Goal: Task Accomplishment & Management: Complete application form

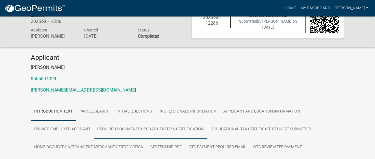
scroll to position [57, 0]
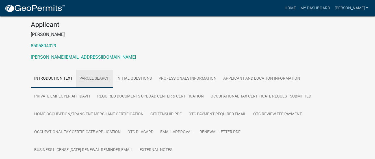
click at [95, 79] on link "Parcel search" at bounding box center [94, 79] width 37 height 18
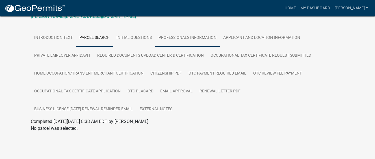
scroll to position [98, 0]
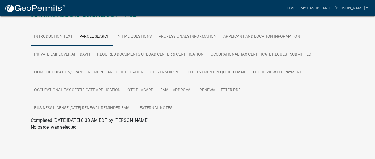
click at [61, 37] on link "Introduction Text" at bounding box center [53, 37] width 45 height 18
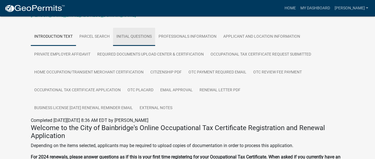
click at [128, 37] on link "Initial Questions" at bounding box center [134, 37] width 42 height 18
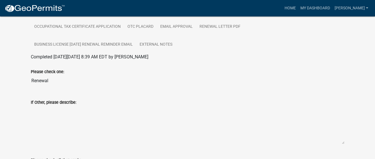
scroll to position [49, 0]
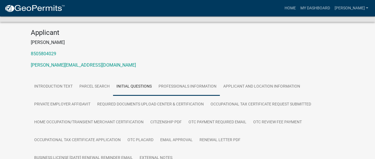
click at [177, 86] on link "Professionals Information" at bounding box center [187, 87] width 65 height 18
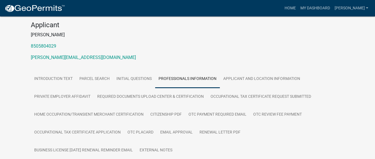
scroll to position [57, 0]
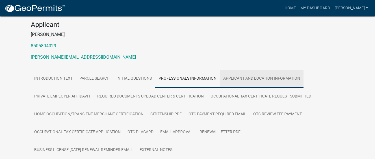
click at [251, 79] on link "Applicant and Location Information" at bounding box center [262, 79] width 84 height 18
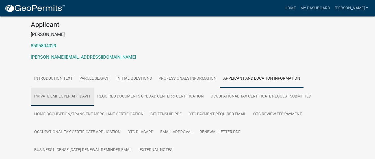
click at [61, 95] on link "Private Employer Affidavit" at bounding box center [62, 96] width 63 height 18
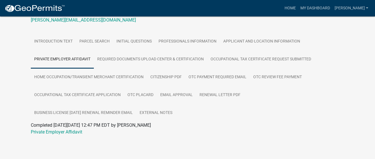
scroll to position [94, 0]
click at [139, 59] on link "Required Documents Upload Center & Certification" at bounding box center [150, 59] width 113 height 18
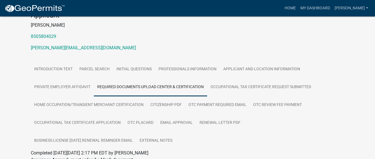
scroll to position [66, 0]
click at [241, 89] on link "Occupational Tax Certificate Request Submitted" at bounding box center [260, 87] width 107 height 18
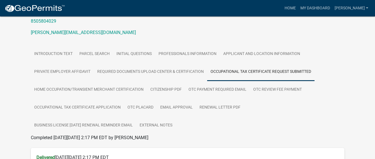
scroll to position [94, 0]
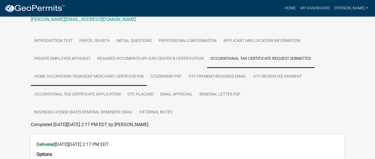
click at [68, 76] on link "Home Occupation/Transient Merchant Certification" at bounding box center [89, 77] width 116 height 18
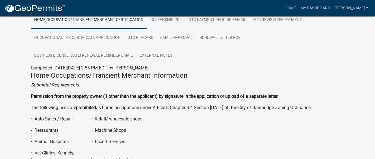
scroll to position [122, 0]
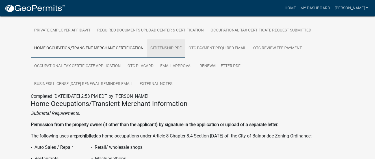
click at [167, 50] on link "Citizenship PDF" at bounding box center [166, 48] width 38 height 18
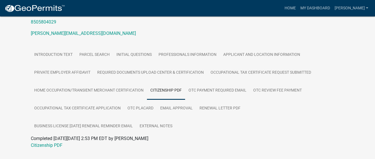
scroll to position [94, 0]
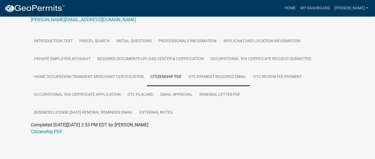
click at [219, 76] on link "OTC Payment Required Email" at bounding box center [217, 77] width 65 height 18
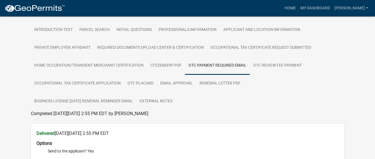
scroll to position [58, 0]
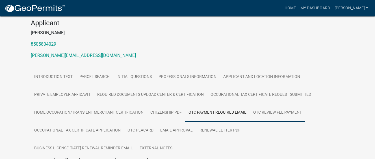
click at [267, 114] on link "OTC Review Fee Payment" at bounding box center [277, 113] width 55 height 18
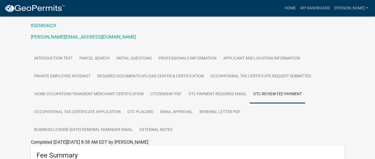
scroll to position [87, 0]
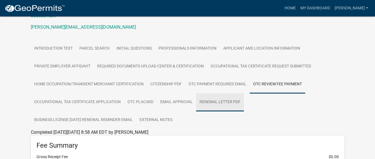
click at [214, 102] on link "Renewal Letter PDF" at bounding box center [220, 102] width 48 height 18
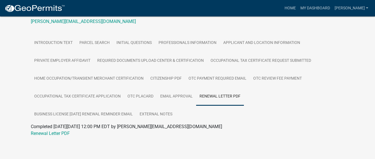
scroll to position [94, 0]
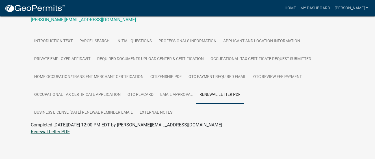
click at [38, 132] on link "Renewal Letter PDF" at bounding box center [50, 131] width 39 height 5
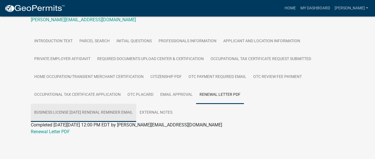
click at [66, 114] on link "Business License [DATE] Renewal Reminder Email" at bounding box center [84, 113] width 106 height 18
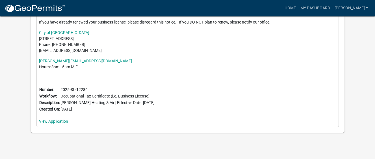
scroll to position [311, 0]
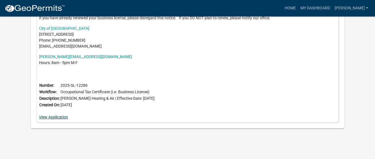
click at [58, 117] on link "View Application" at bounding box center [53, 117] width 29 height 5
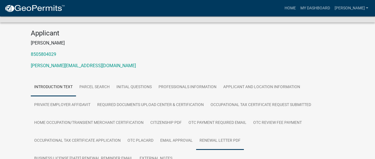
scroll to position [48, 0]
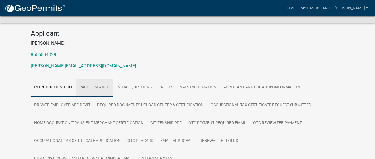
click at [96, 88] on link "Parcel search" at bounding box center [94, 87] width 37 height 18
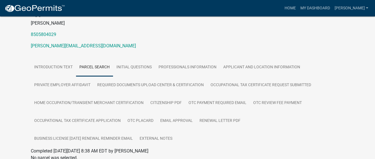
scroll to position [98, 0]
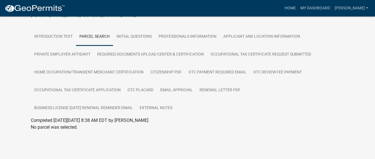
click at [94, 37] on link "Parcel search" at bounding box center [94, 37] width 37 height 18
click at [131, 36] on link "Initial Questions" at bounding box center [134, 37] width 42 height 18
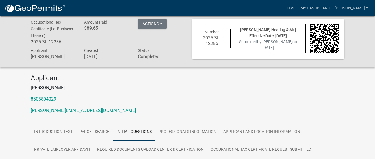
scroll to position [0, 0]
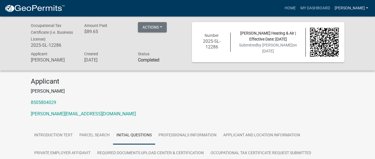
click at [368, 8] on link "[PERSON_NAME]" at bounding box center [352, 8] width 38 height 11
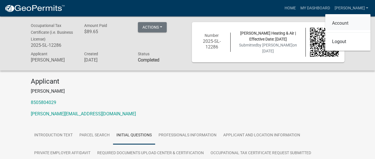
click at [342, 23] on link "Account" at bounding box center [348, 23] width 45 height 14
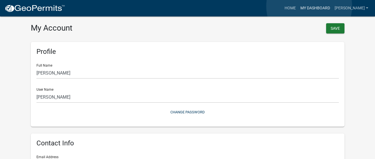
click at [309, 6] on link "My Dashboard" at bounding box center [315, 8] width 34 height 11
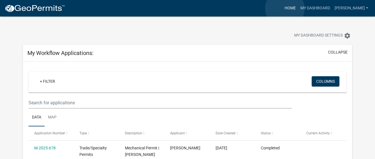
click at [285, 8] on link "Home" at bounding box center [291, 8] width 16 height 11
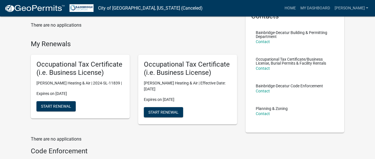
scroll to position [57, 0]
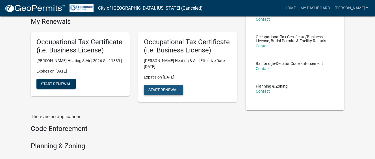
click at [164, 89] on span "Start Renewal" at bounding box center [164, 89] width 30 height 5
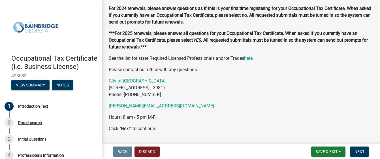
scroll to position [80, 0]
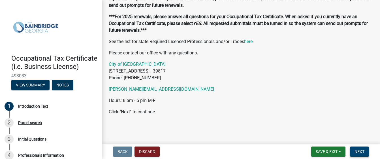
click at [354, 151] on span "Next" at bounding box center [359, 151] width 10 height 5
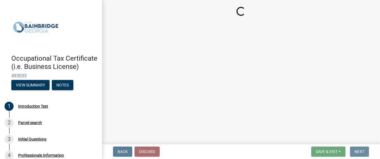
scroll to position [0, 0]
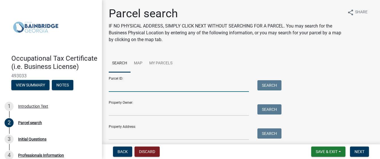
click at [184, 84] on input "Parcel ID:" at bounding box center [179, 86] width 140 height 12
type input "2106510000380"
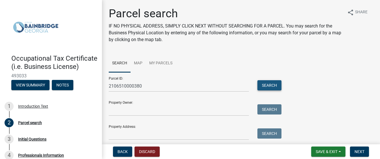
click at [268, 84] on button "Search" at bounding box center [269, 85] width 24 height 10
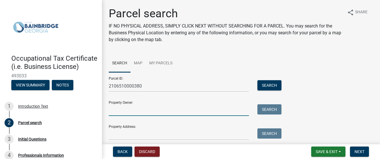
click at [131, 106] on input "Property Owner:" at bounding box center [179, 110] width 140 height 12
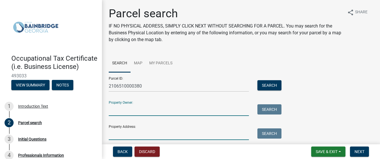
click at [131, 134] on input "Property Address:" at bounding box center [179, 134] width 140 height 12
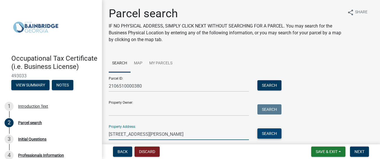
type input "[STREET_ADDRESS][PERSON_NAME]"
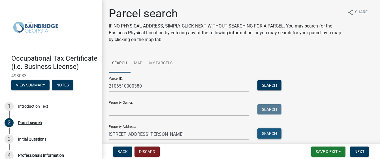
click at [262, 135] on button "Search" at bounding box center [269, 133] width 24 height 10
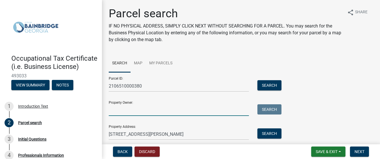
click at [141, 108] on input "Property Owner:" at bounding box center [179, 110] width 140 height 12
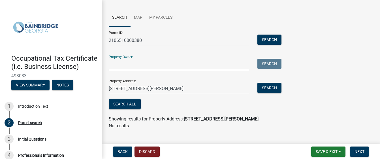
scroll to position [55, 0]
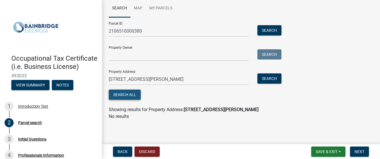
click at [122, 97] on button "Search All" at bounding box center [125, 94] width 32 height 10
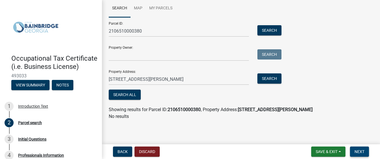
click at [356, 151] on span "Next" at bounding box center [359, 151] width 10 height 5
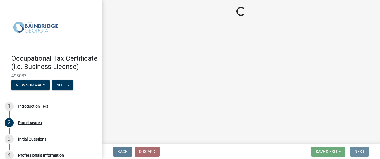
scroll to position [0, 0]
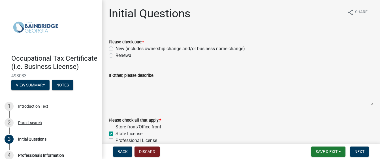
click at [115, 55] on label "Renewal" at bounding box center [123, 55] width 17 height 7
click at [115, 55] on input "Renewal" at bounding box center [117, 54] width 4 height 4
radio input "true"
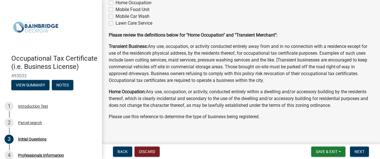
scroll to position [163, 0]
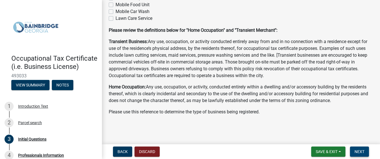
click at [357, 151] on span "Next" at bounding box center [359, 151] width 10 height 5
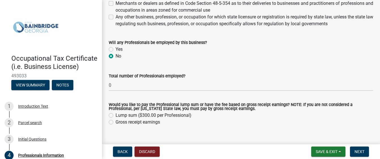
scroll to position [329, 0]
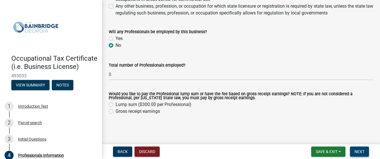
click at [356, 151] on span "Next" at bounding box center [359, 151] width 10 height 5
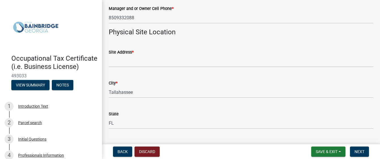
scroll to position [424, 0]
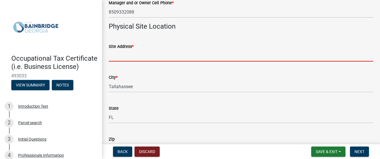
click at [119, 52] on input "Site Address *" at bounding box center [241, 56] width 264 height 12
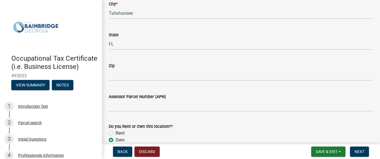
scroll to position [509, 0]
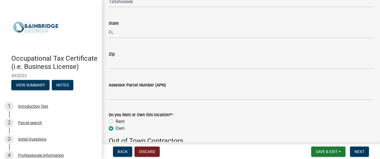
type input "[STREET_ADDRESS][PERSON_NAME]"
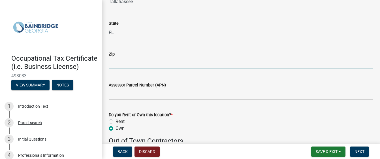
click at [111, 62] on input "Zip" at bounding box center [241, 63] width 264 height 12
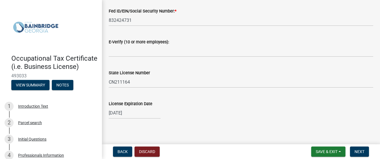
scroll to position [800, 0]
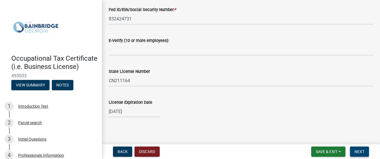
type input "32303"
click at [350, 152] on button "Next" at bounding box center [359, 151] width 19 height 10
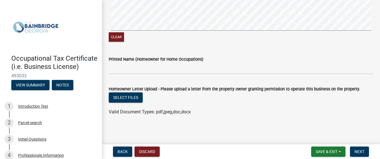
scroll to position [739, 0]
click at [353, 151] on button "Next" at bounding box center [359, 151] width 19 height 10
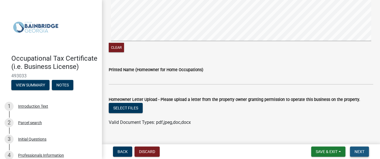
scroll to position [750, 0]
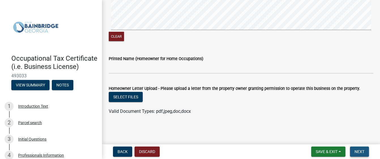
click at [359, 151] on span "Next" at bounding box center [359, 151] width 10 height 5
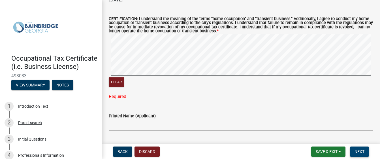
scroll to position [580, 0]
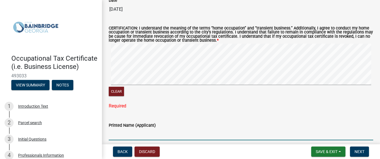
click at [128, 135] on input "Printed Name (Applicant)" at bounding box center [241, 134] width 264 height 12
type input "[PERSON_NAME]"
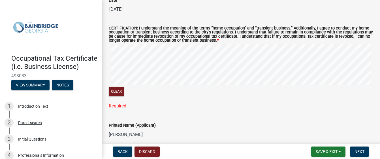
click at [362, 157] on nav "Back Discard Save & Exit Save Save & Exit Next" at bounding box center [241, 151] width 278 height 15
click at [361, 152] on span "Next" at bounding box center [359, 151] width 10 height 5
click at [117, 92] on button "Clear" at bounding box center [116, 91] width 15 height 9
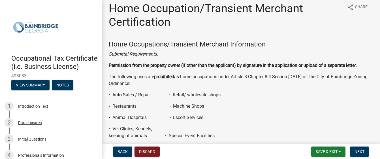
scroll to position [0, 0]
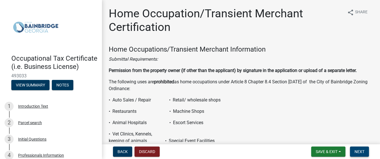
click at [352, 151] on button "Next" at bounding box center [359, 151] width 19 height 10
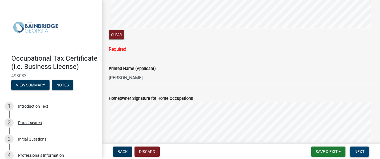
scroll to position [651, 0]
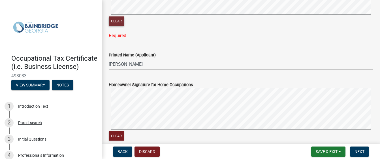
click at [115, 24] on button "Clear" at bounding box center [116, 20] width 15 height 9
drag, startPoint x: 116, startPoint y: 21, endPoint x: 119, endPoint y: 27, distance: 7.1
click at [119, 27] on div "Clear" at bounding box center [241, 21] width 264 height 11
click at [117, 134] on button "Clear" at bounding box center [116, 135] width 15 height 9
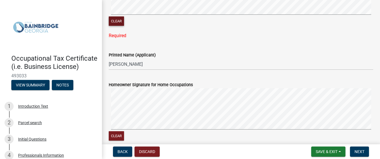
click at [117, 23] on button "Clear" at bounding box center [116, 20] width 15 height 9
drag, startPoint x: 139, startPoint y: 87, endPoint x: 106, endPoint y: 101, distance: 36.4
click at [106, 101] on div "Homeowner Signature for Home Occupations Clear" at bounding box center [240, 107] width 273 height 67
click at [246, 130] on signature-pad at bounding box center [241, 109] width 264 height 43
click at [359, 149] on span "Next" at bounding box center [359, 151] width 10 height 5
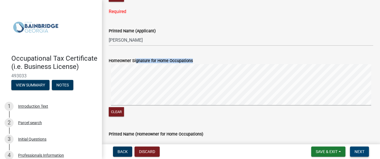
scroll to position [735, 0]
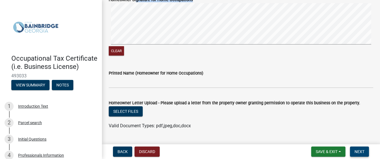
click at [354, 150] on span "Next" at bounding box center [359, 151] width 10 height 5
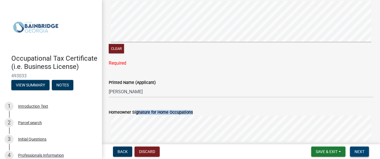
scroll to position [622, 0]
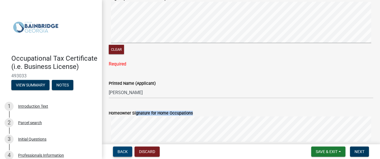
click at [124, 152] on span "Back" at bounding box center [122, 151] width 10 height 5
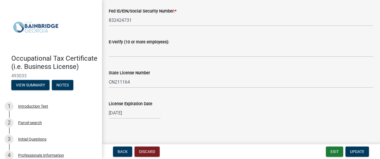
scroll to position [800, 0]
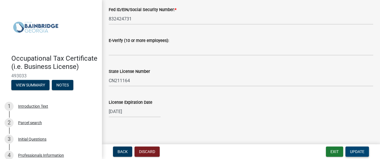
click at [357, 152] on span "Update" at bounding box center [357, 151] width 14 height 5
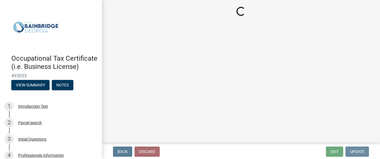
scroll to position [0, 0]
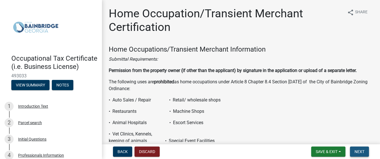
click at [354, 149] on button "Next" at bounding box center [359, 151] width 19 height 10
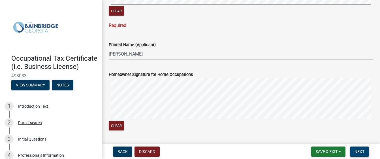
scroll to position [679, 0]
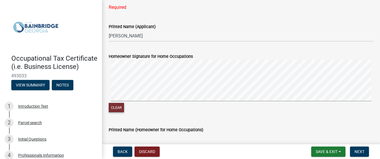
click at [118, 107] on button "Clear" at bounding box center [116, 107] width 15 height 9
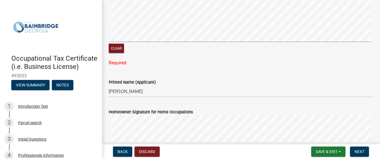
scroll to position [622, 0]
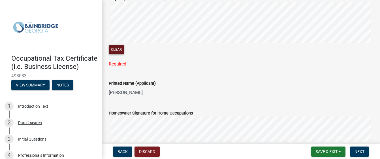
click at [120, 49] on button "Clear" at bounding box center [116, 49] width 15 height 9
click at [360, 150] on span "Next" at bounding box center [359, 151] width 10 height 5
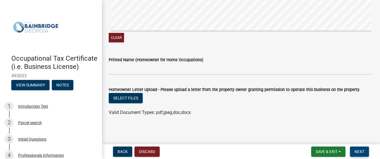
scroll to position [750, 0]
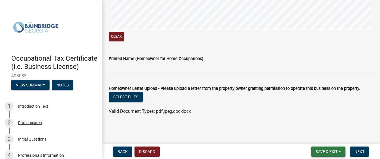
click at [321, 150] on span "Save & Exit" at bounding box center [326, 151] width 22 height 5
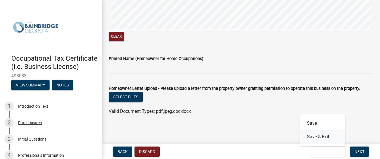
click at [317, 136] on button "Save & Exit" at bounding box center [322, 137] width 45 height 14
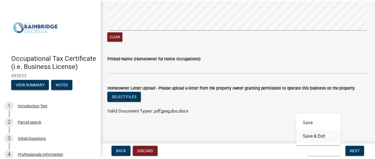
scroll to position [0, 0]
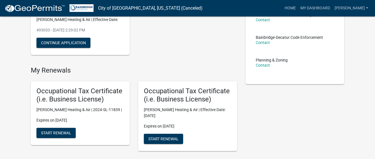
scroll to position [85, 0]
